Goal: Navigation & Orientation: Find specific page/section

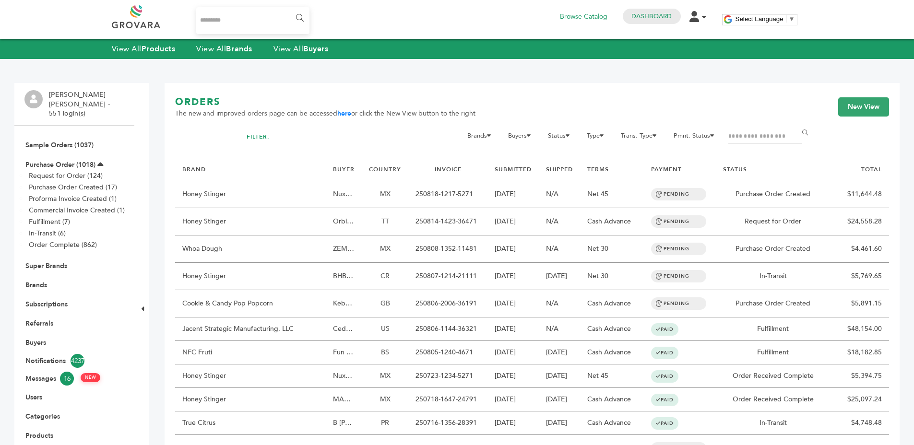
click at [34, 281] on link "Brands" at bounding box center [36, 285] width 22 height 9
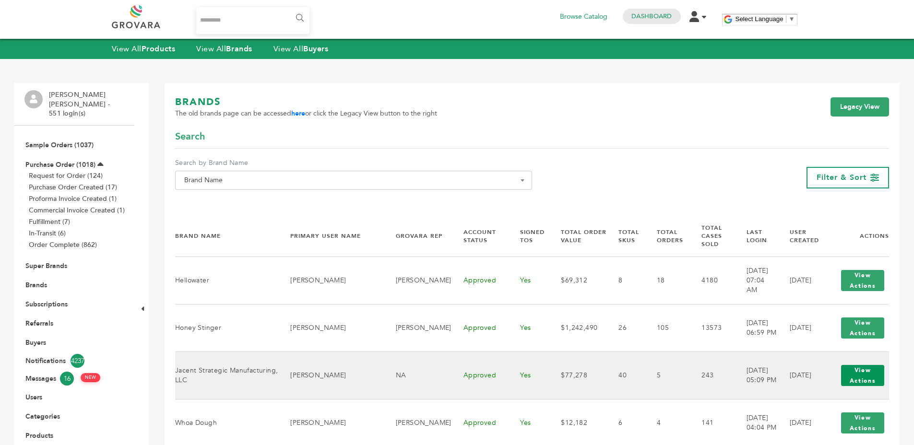
click at [861, 371] on button "View Actions" at bounding box center [862, 375] width 43 height 21
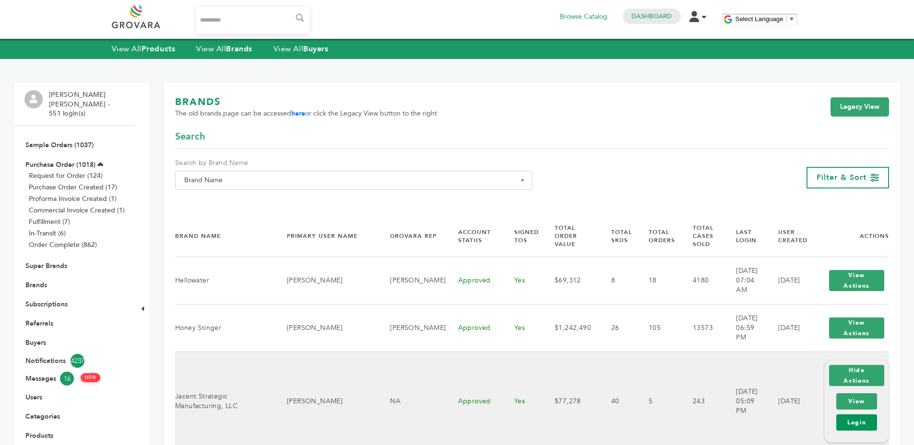
click at [841, 415] on link "Login" at bounding box center [856, 423] width 41 height 16
